Goal: Task Accomplishment & Management: Manage account settings

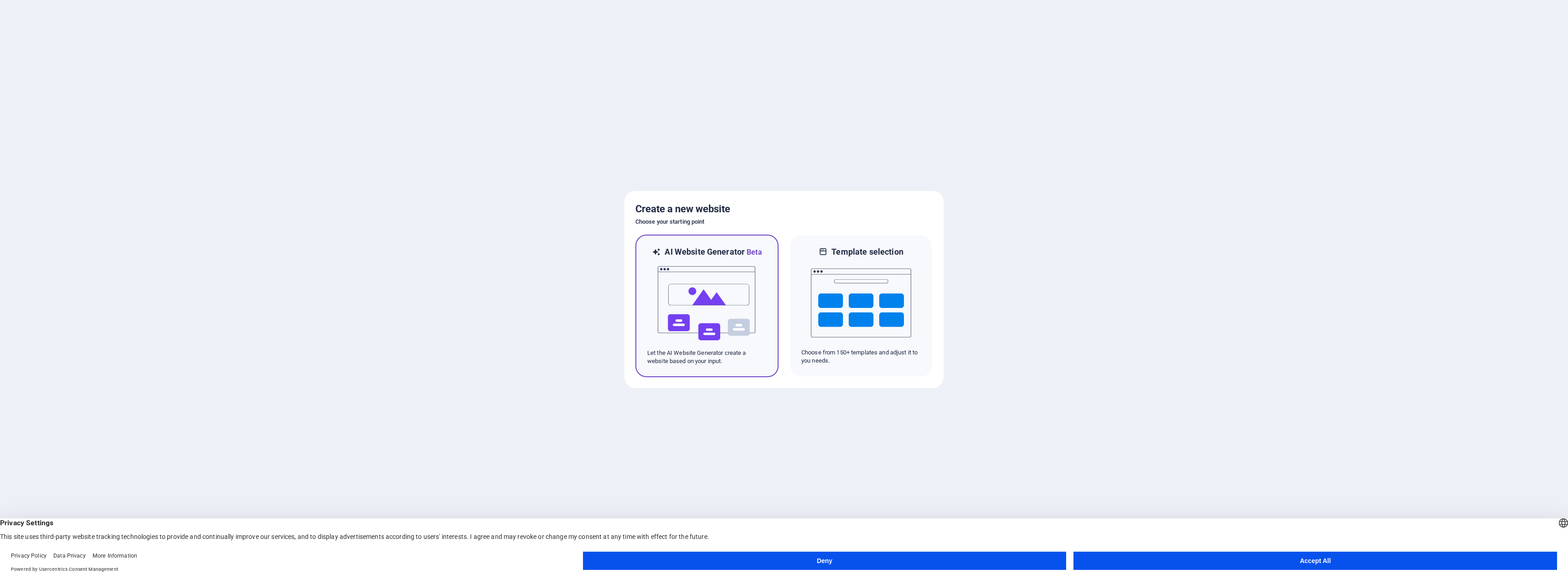
click at [732, 290] on img at bounding box center [707, 303] width 100 height 91
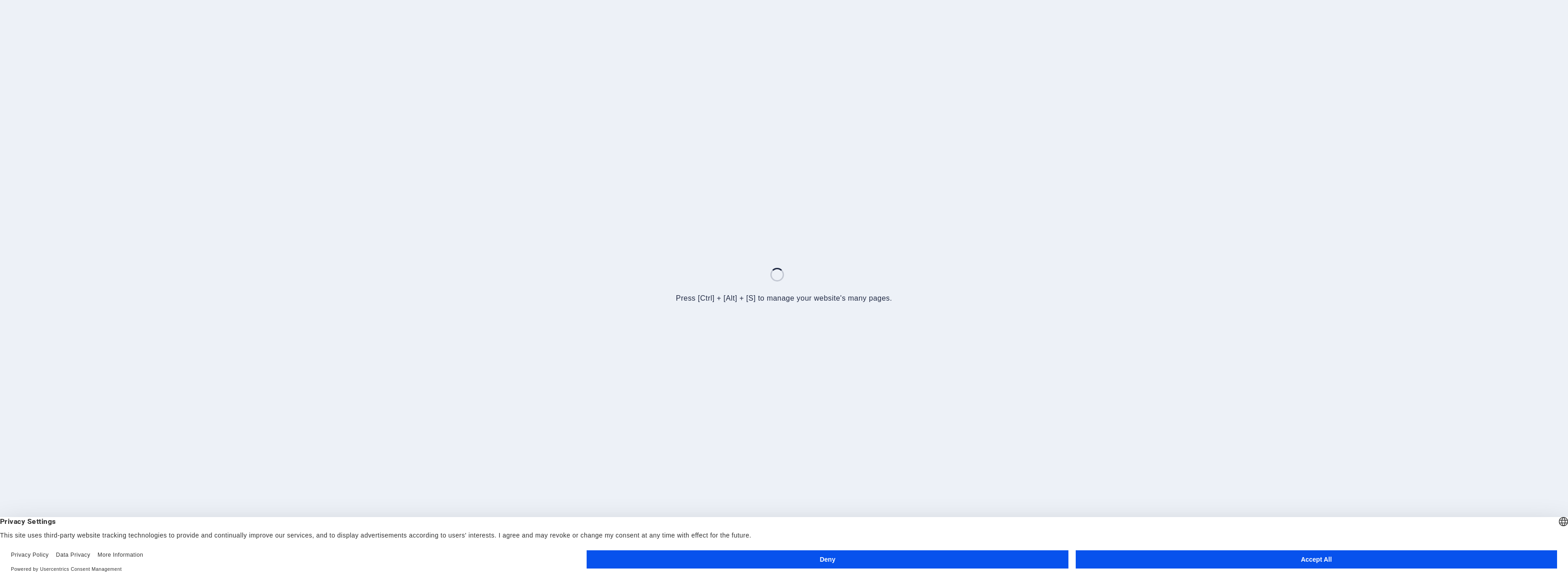
click at [1235, 563] on button "Accept All" at bounding box center [1316, 560] width 481 height 18
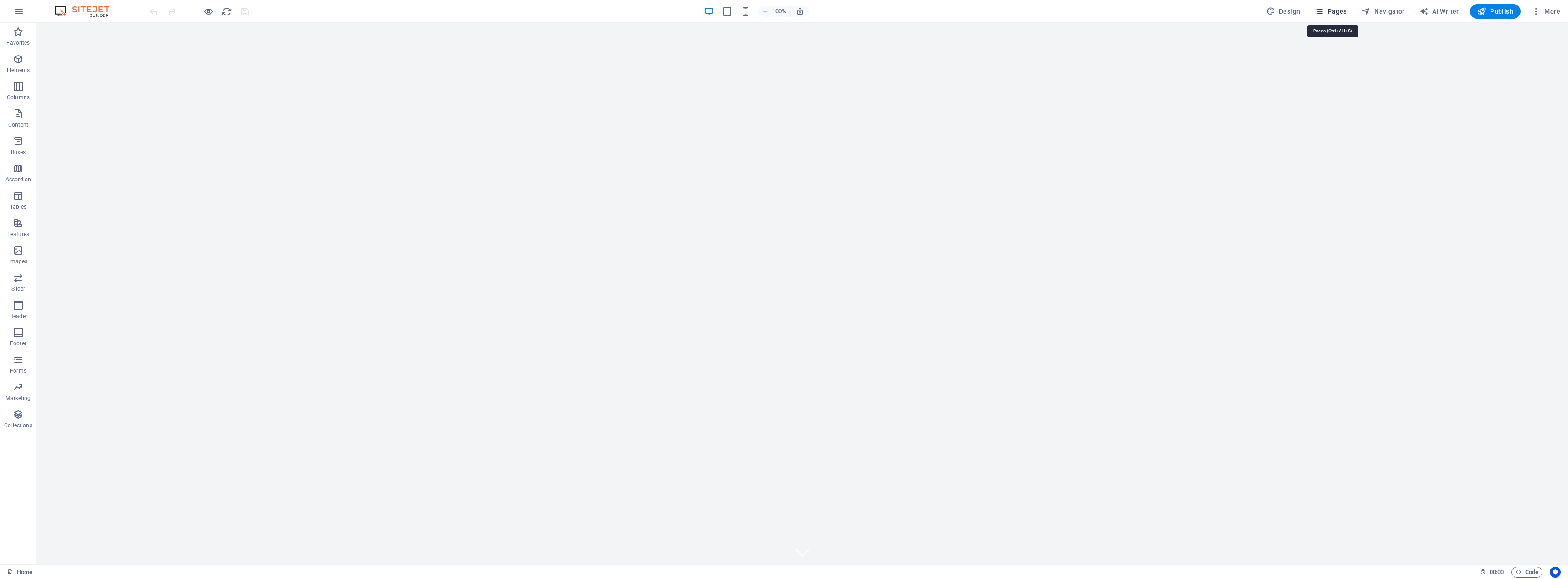
click at [1324, 11] on icon "button" at bounding box center [1319, 11] width 9 height 9
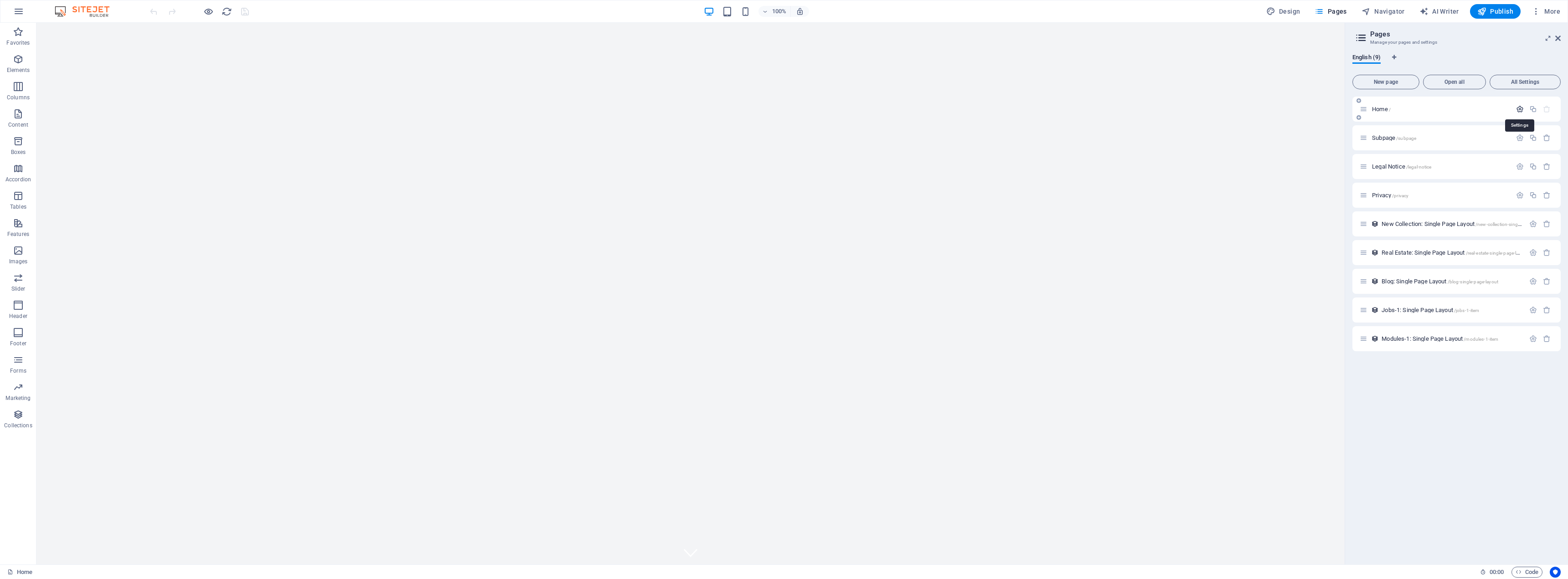
click at [1521, 111] on icon "button" at bounding box center [1520, 109] width 8 height 8
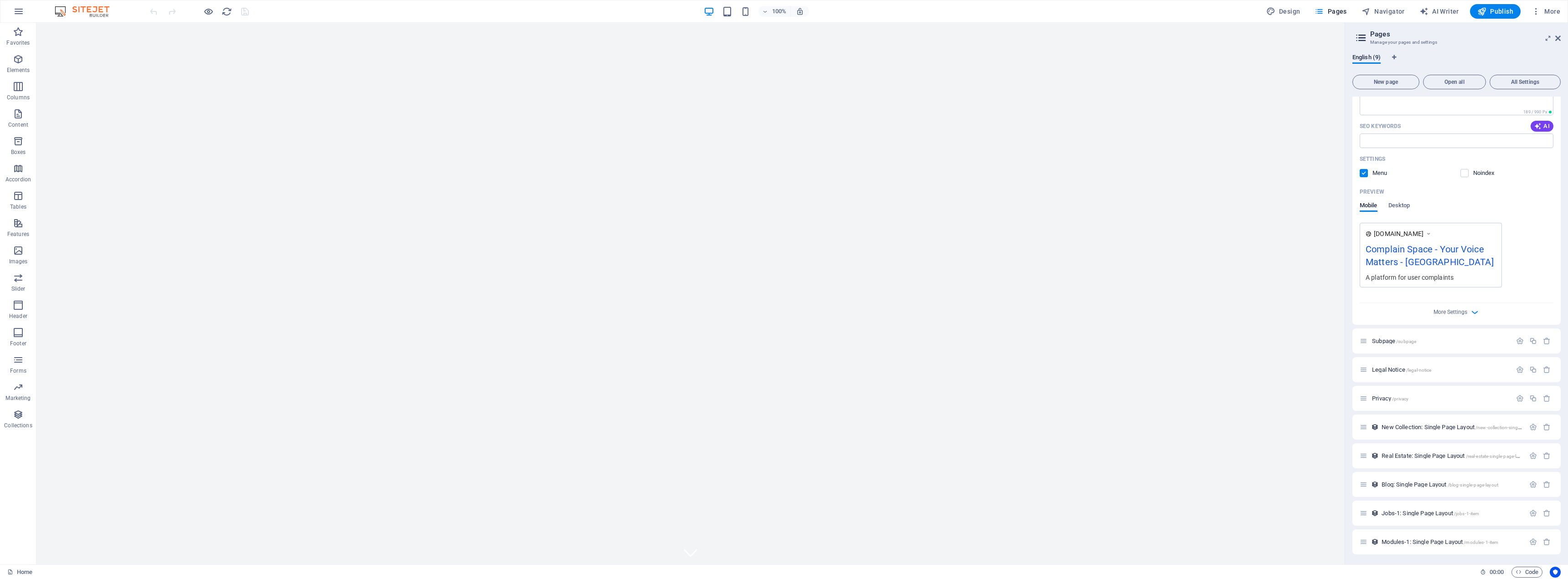
scroll to position [150, 0]
click at [1531, 545] on icon "button" at bounding box center [1533, 541] width 8 height 8
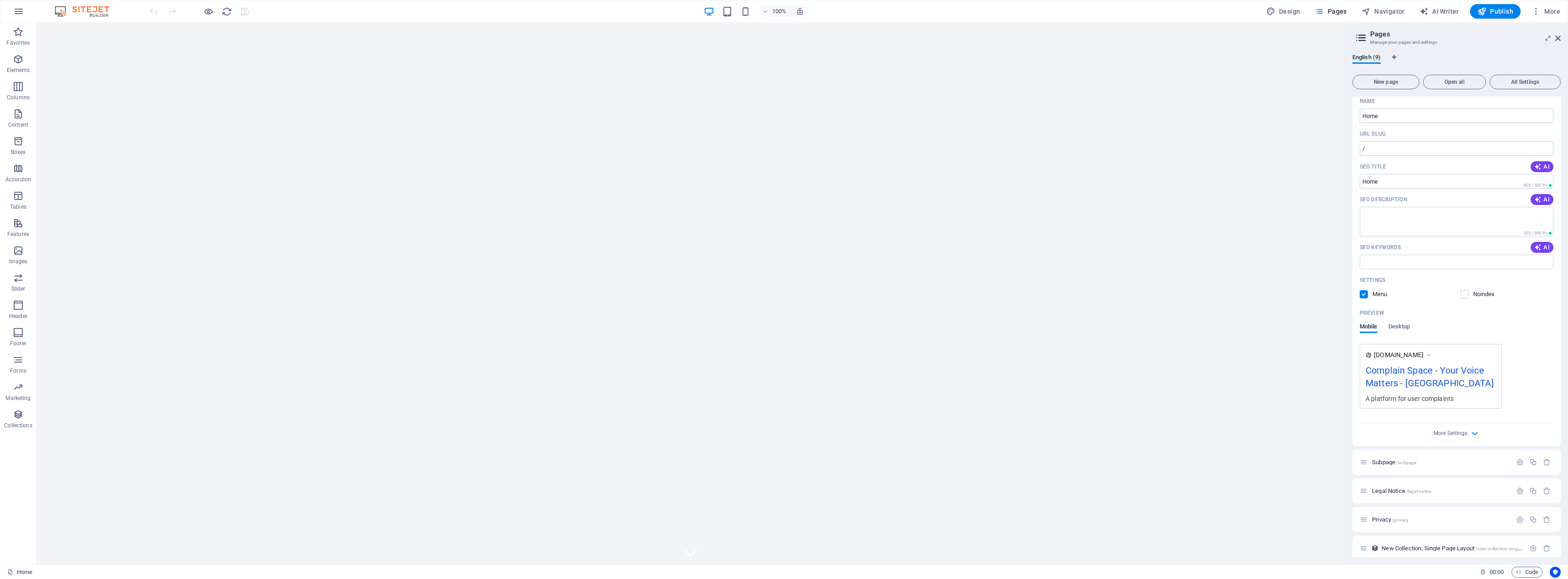
scroll to position [0, 0]
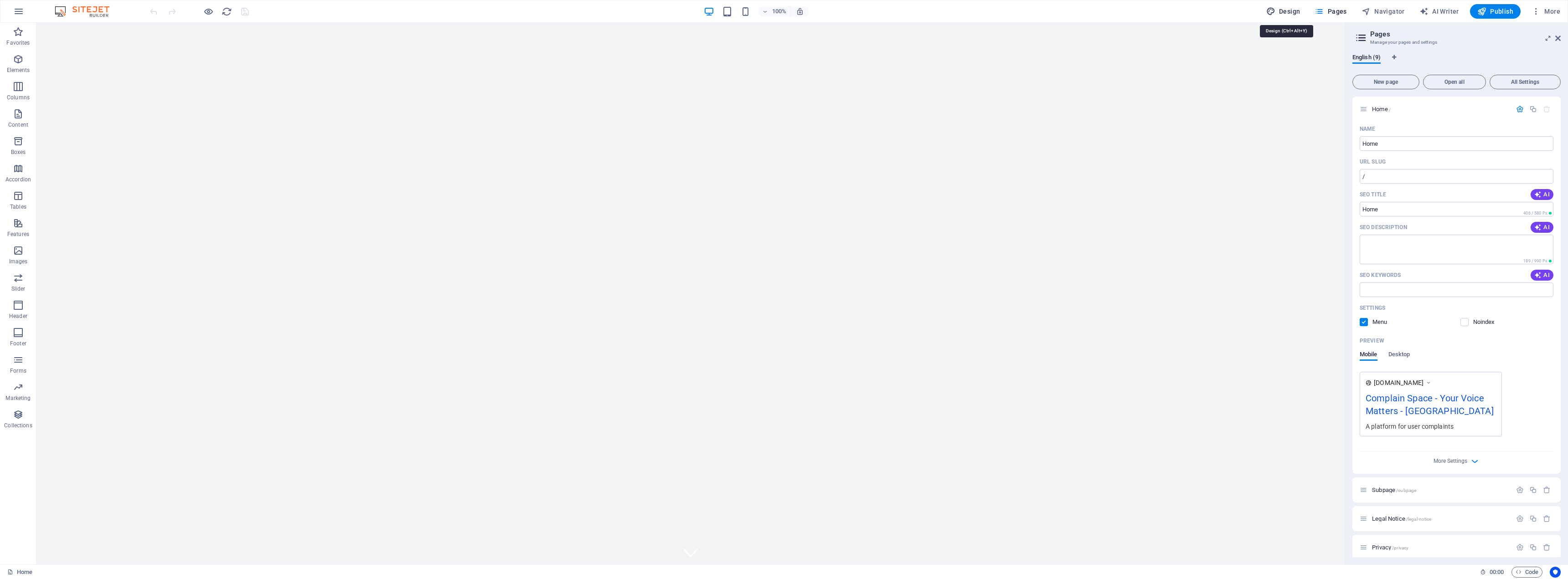
click at [1291, 11] on span "Design" at bounding box center [1283, 11] width 34 height 9
select select "px"
select select "200"
select select "px"
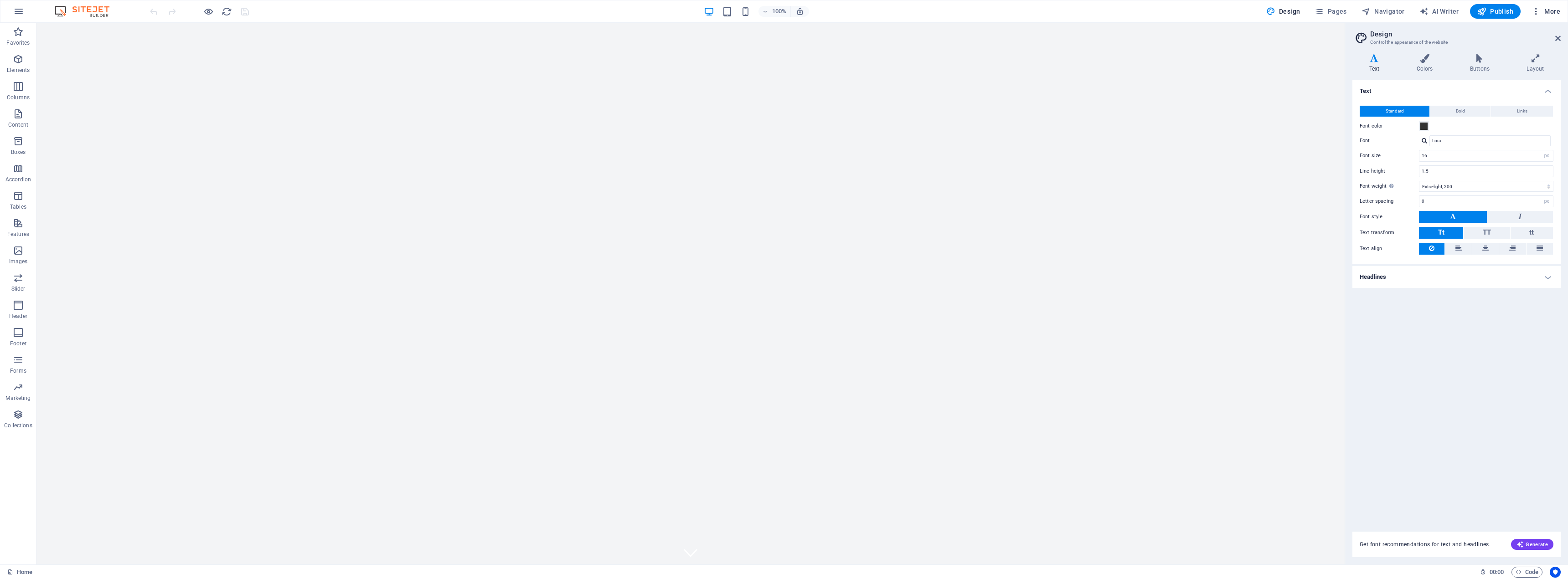
click at [1542, 13] on span "More" at bounding box center [1545, 11] width 29 height 9
click at [1527, 39] on h6 "Website Settings" at bounding box center [1527, 35] width 54 height 11
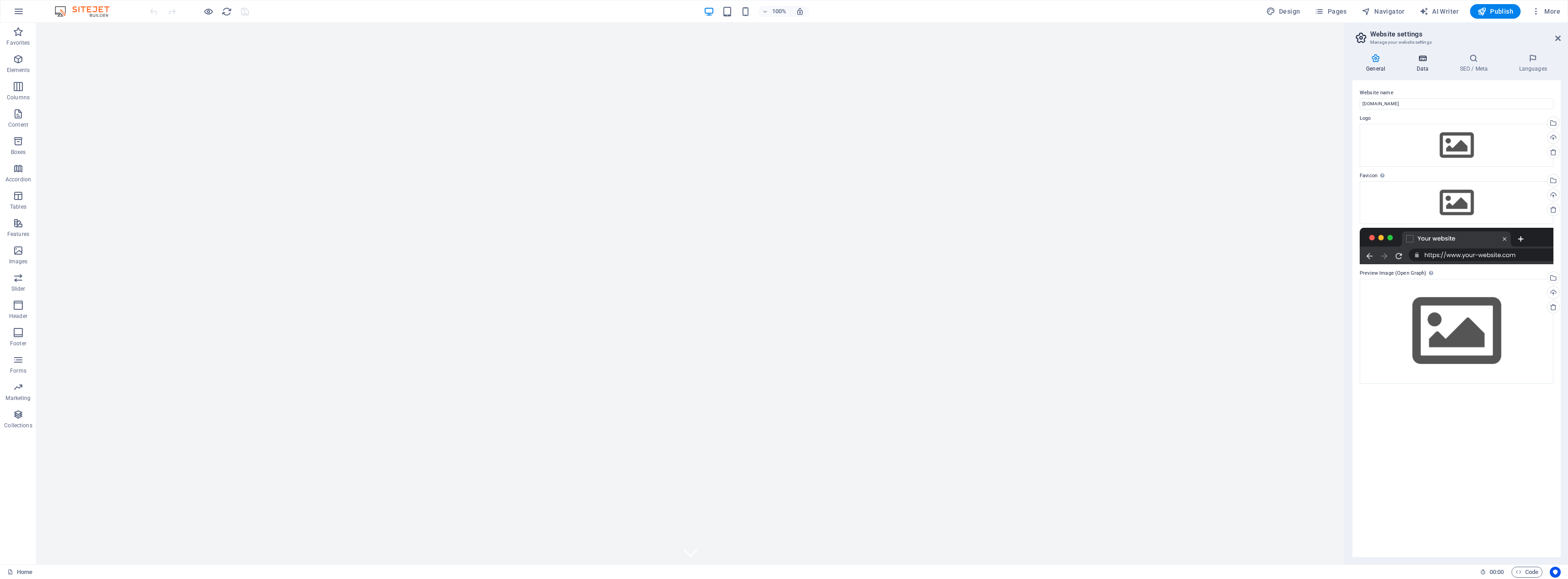
click at [1421, 61] on icon at bounding box center [1422, 58] width 40 height 9
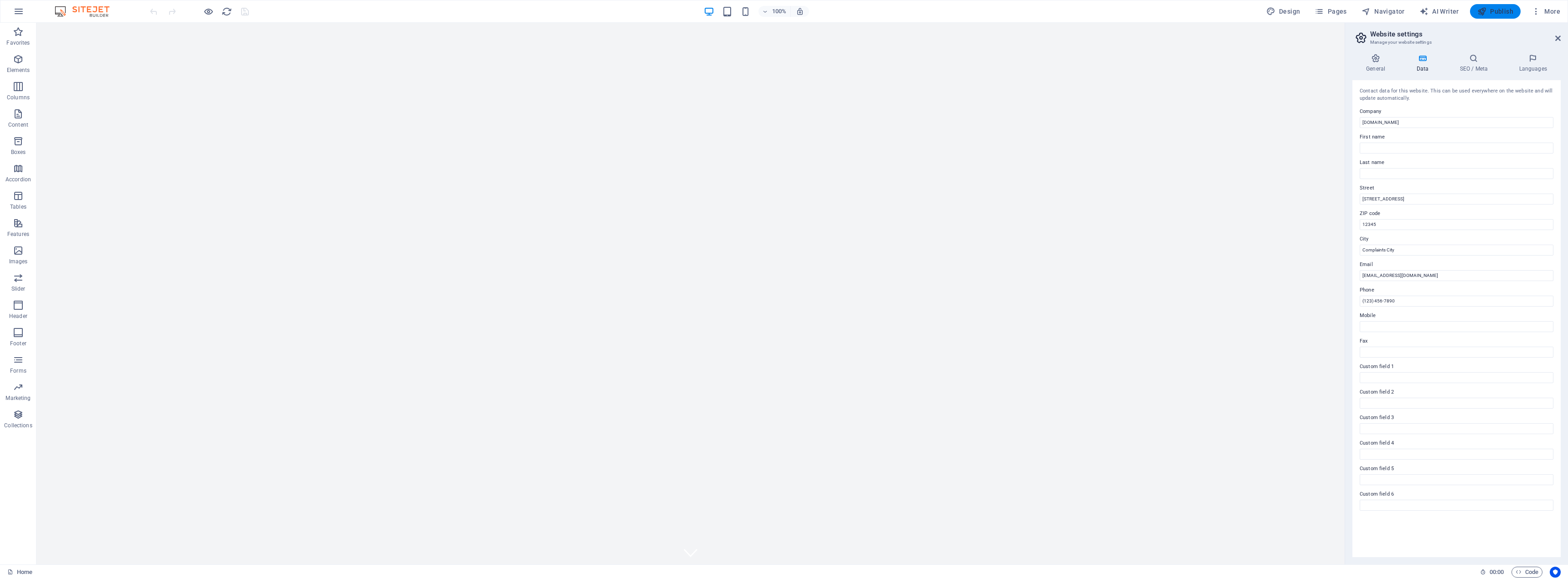
click at [1502, 15] on span "Publish" at bounding box center [1495, 11] width 36 height 9
